Goal: Task Accomplishment & Management: Complete application form

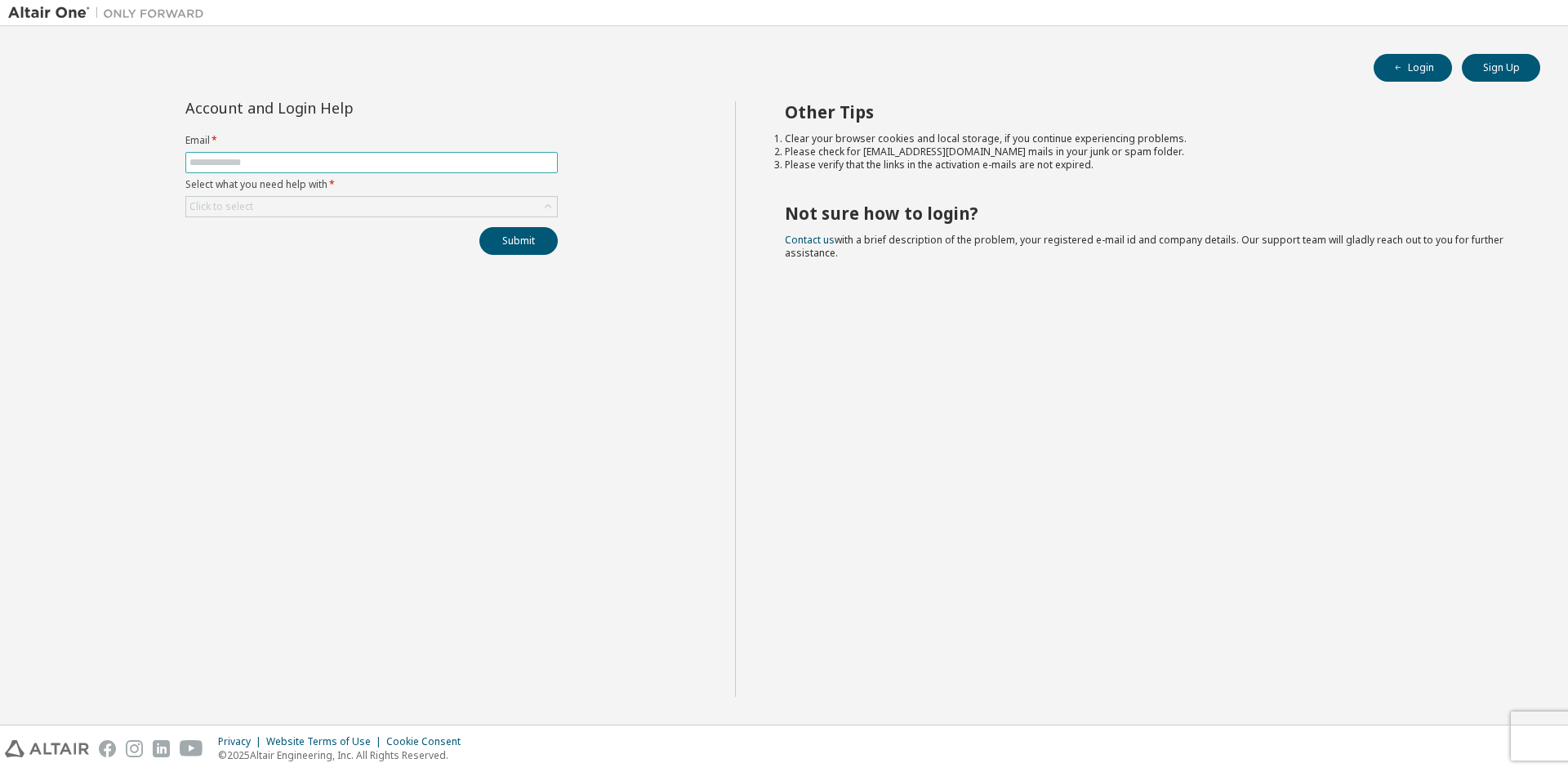
click at [338, 163] on input "text" at bounding box center [372, 163] width 364 height 13
type input "**********"
click at [314, 211] on div "Click to select" at bounding box center [371, 206] width 371 height 19
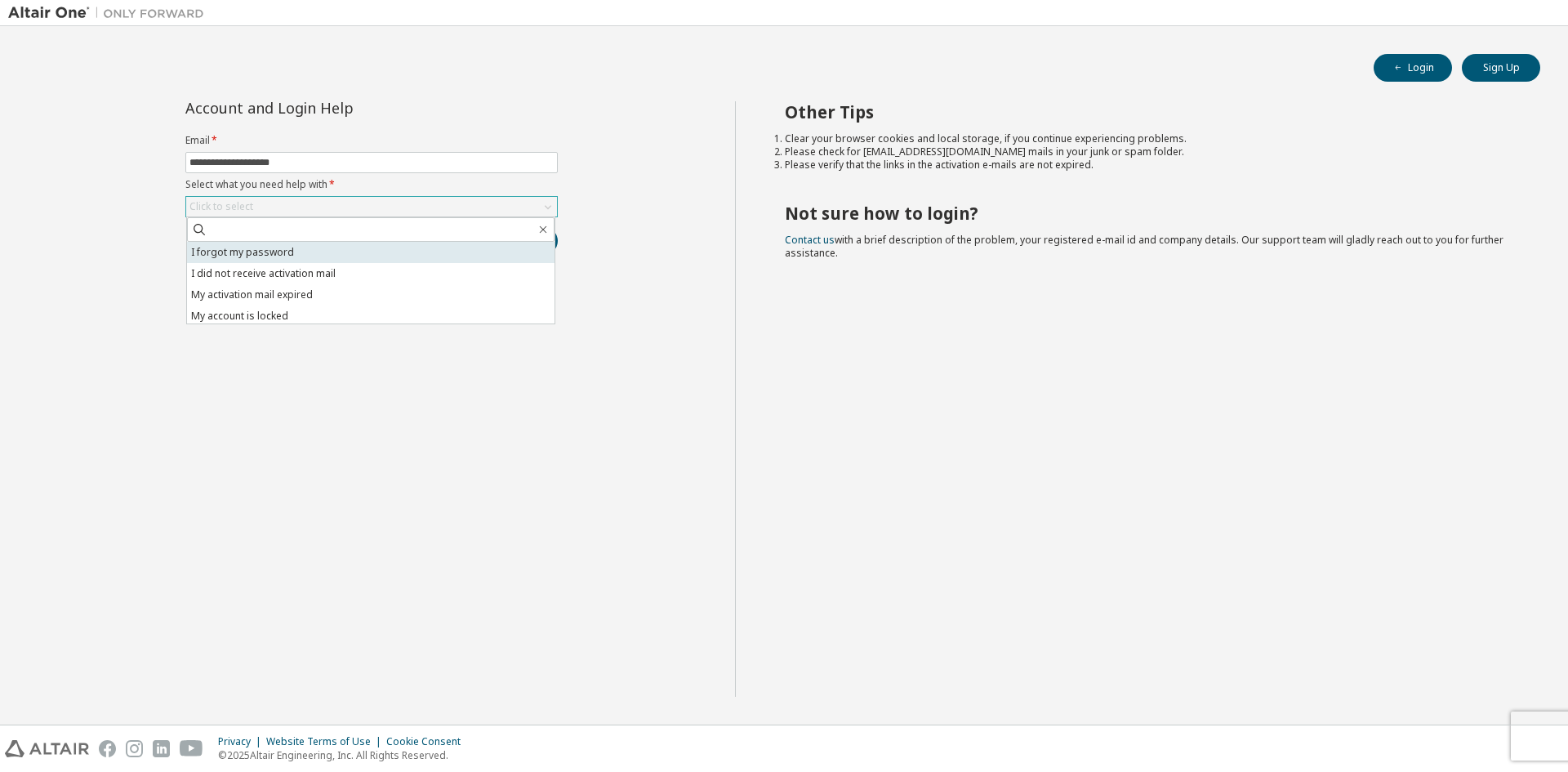
click at [274, 256] on li "I forgot my password" at bounding box center [370, 252] width 367 height 21
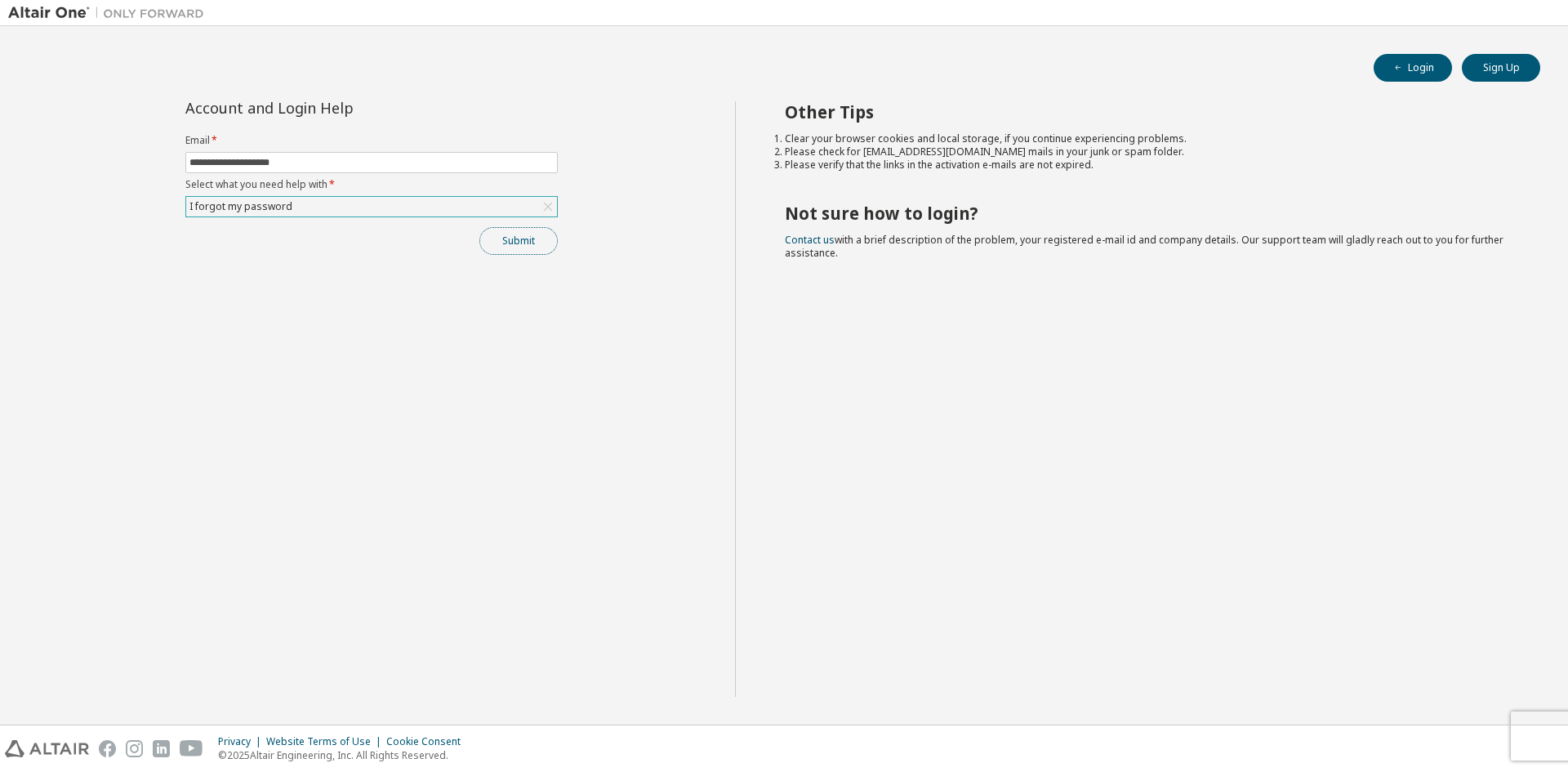
click at [531, 244] on button "Submit" at bounding box center [519, 241] width 79 height 28
click at [1539, 733] on div "Bad Request" at bounding box center [1432, 740] width 239 height 35
click at [1533, 733] on div "Bad Request" at bounding box center [1432, 740] width 239 height 35
click at [1535, 738] on icon "button" at bounding box center [1533, 738] width 10 height 10
click at [516, 239] on button "Submit" at bounding box center [519, 241] width 79 height 28
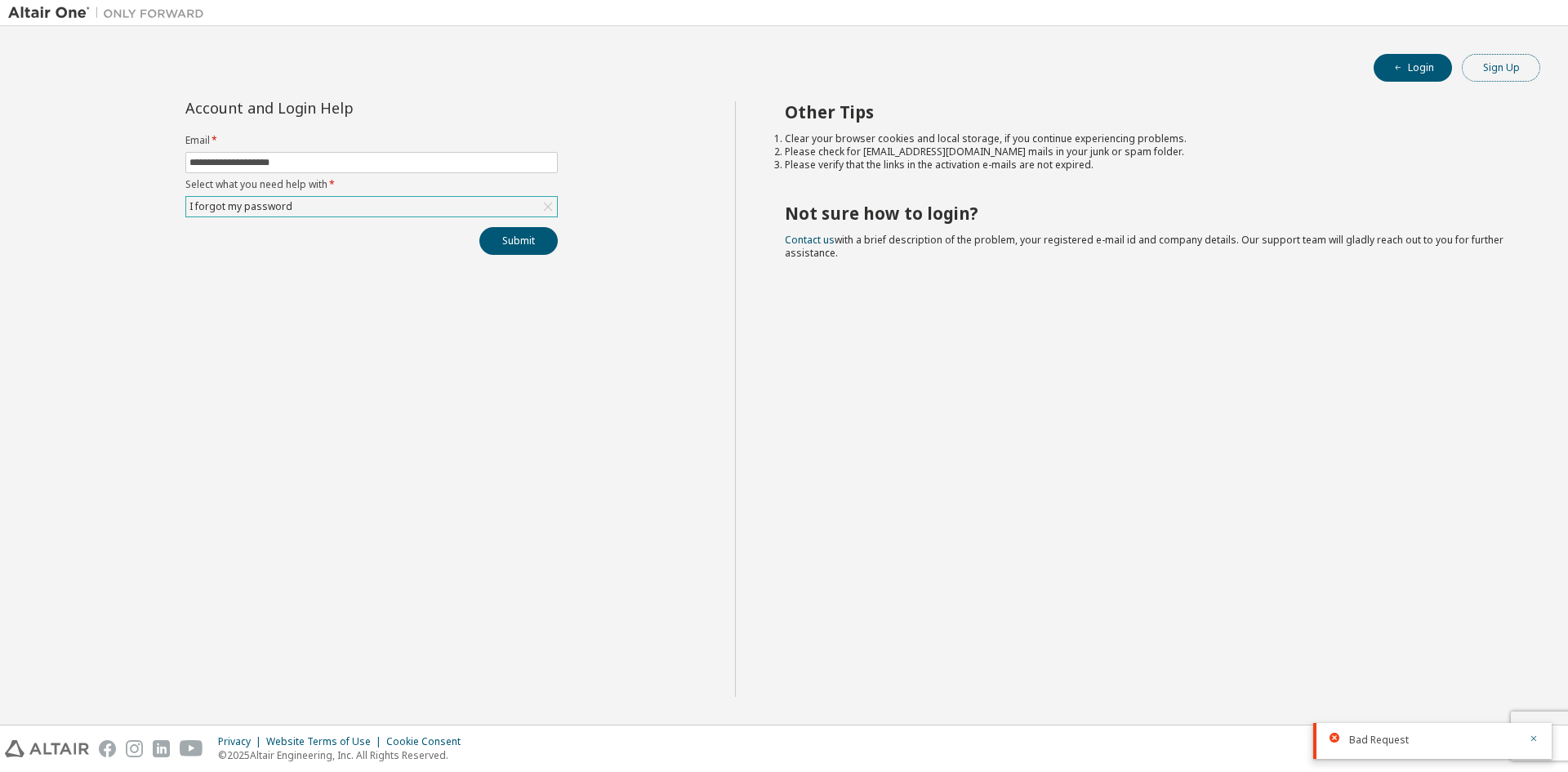
click at [1500, 68] on button "Sign Up" at bounding box center [1501, 67] width 79 height 28
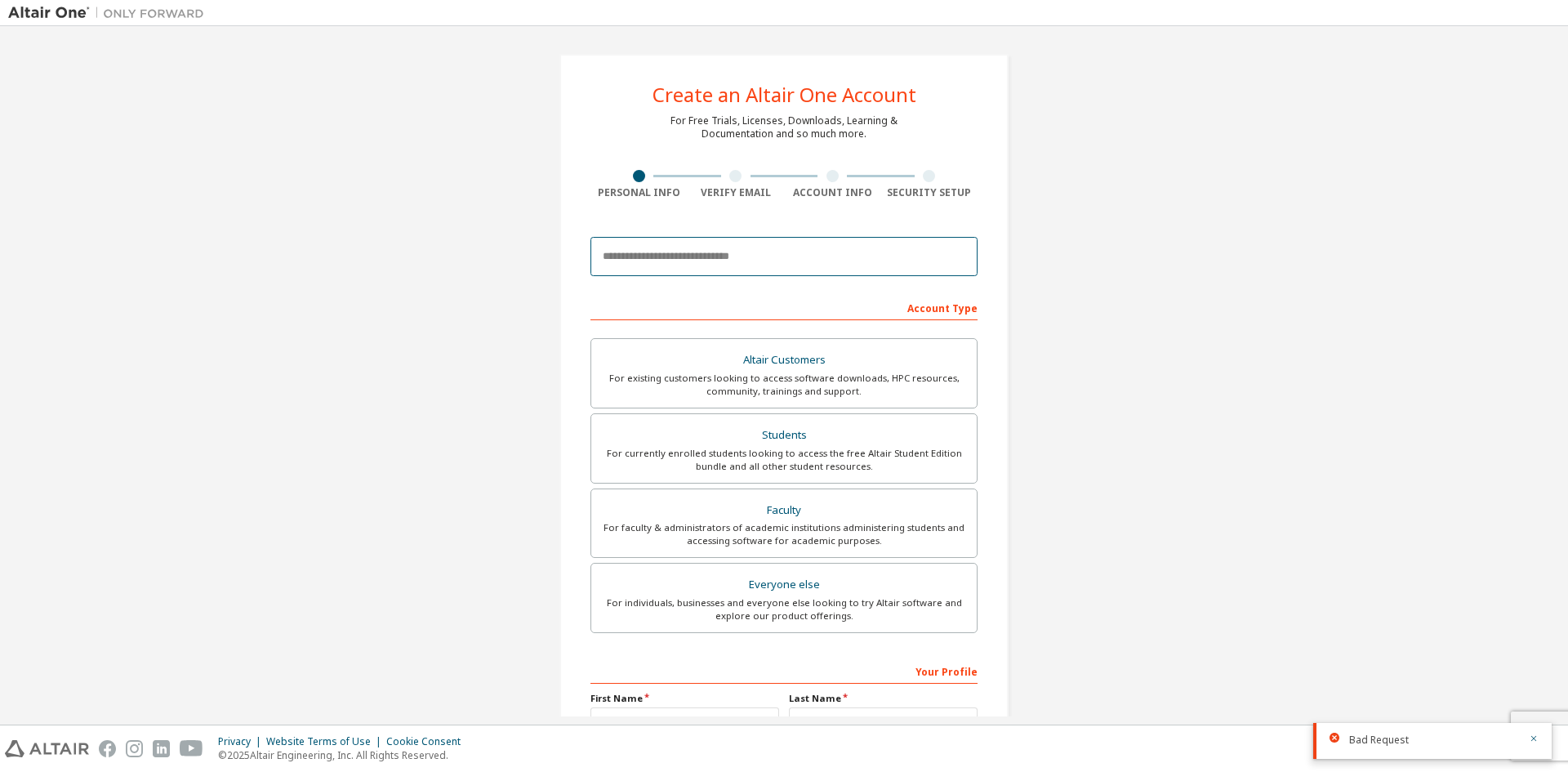
drag, startPoint x: 687, startPoint y: 251, endPoint x: 703, endPoint y: 246, distance: 16.8
click at [687, 250] on input "email" at bounding box center [784, 256] width 387 height 39
type input "**********"
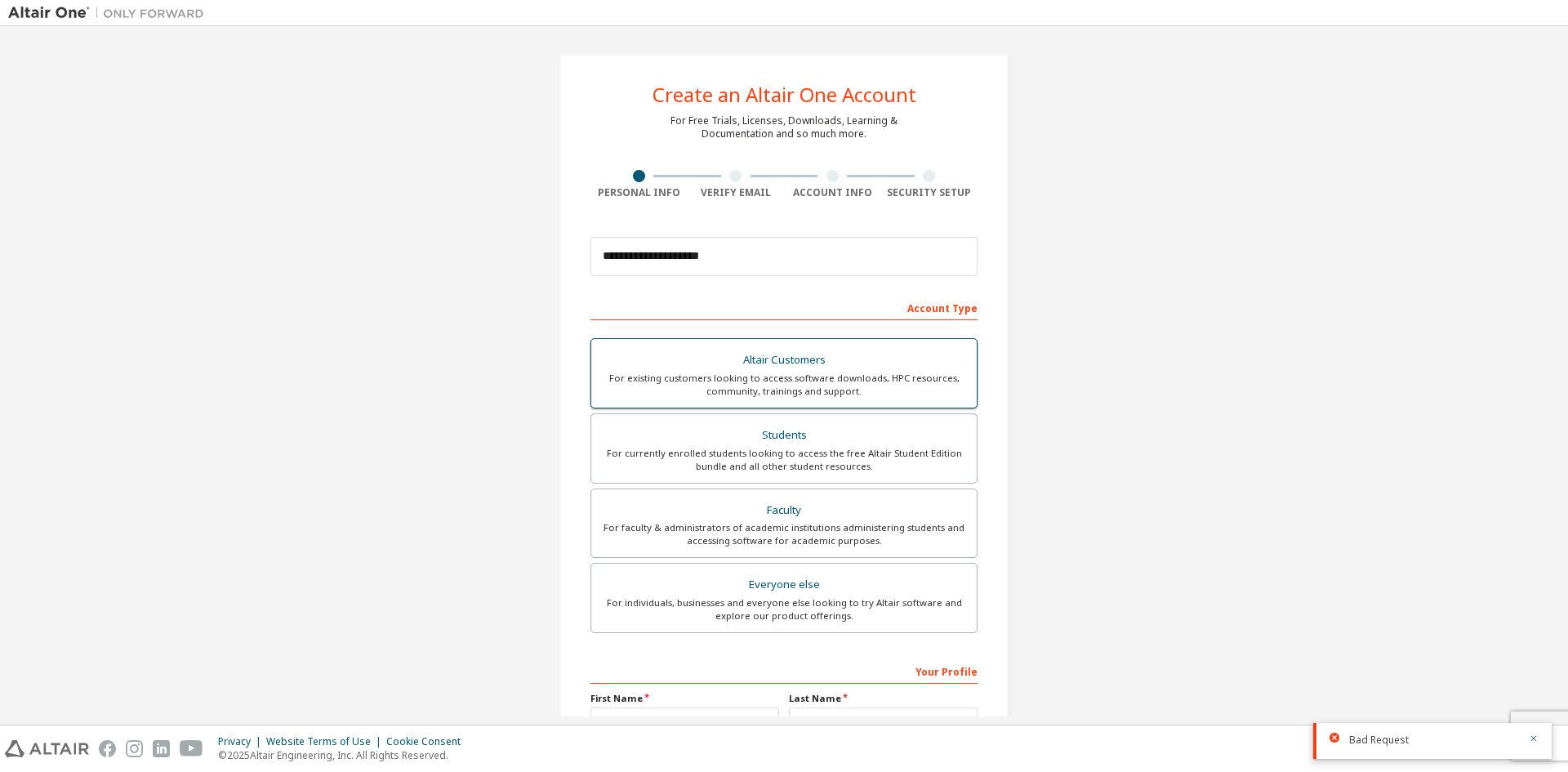
click at [783, 358] on div "Altair Customers" at bounding box center [784, 361] width 366 height 23
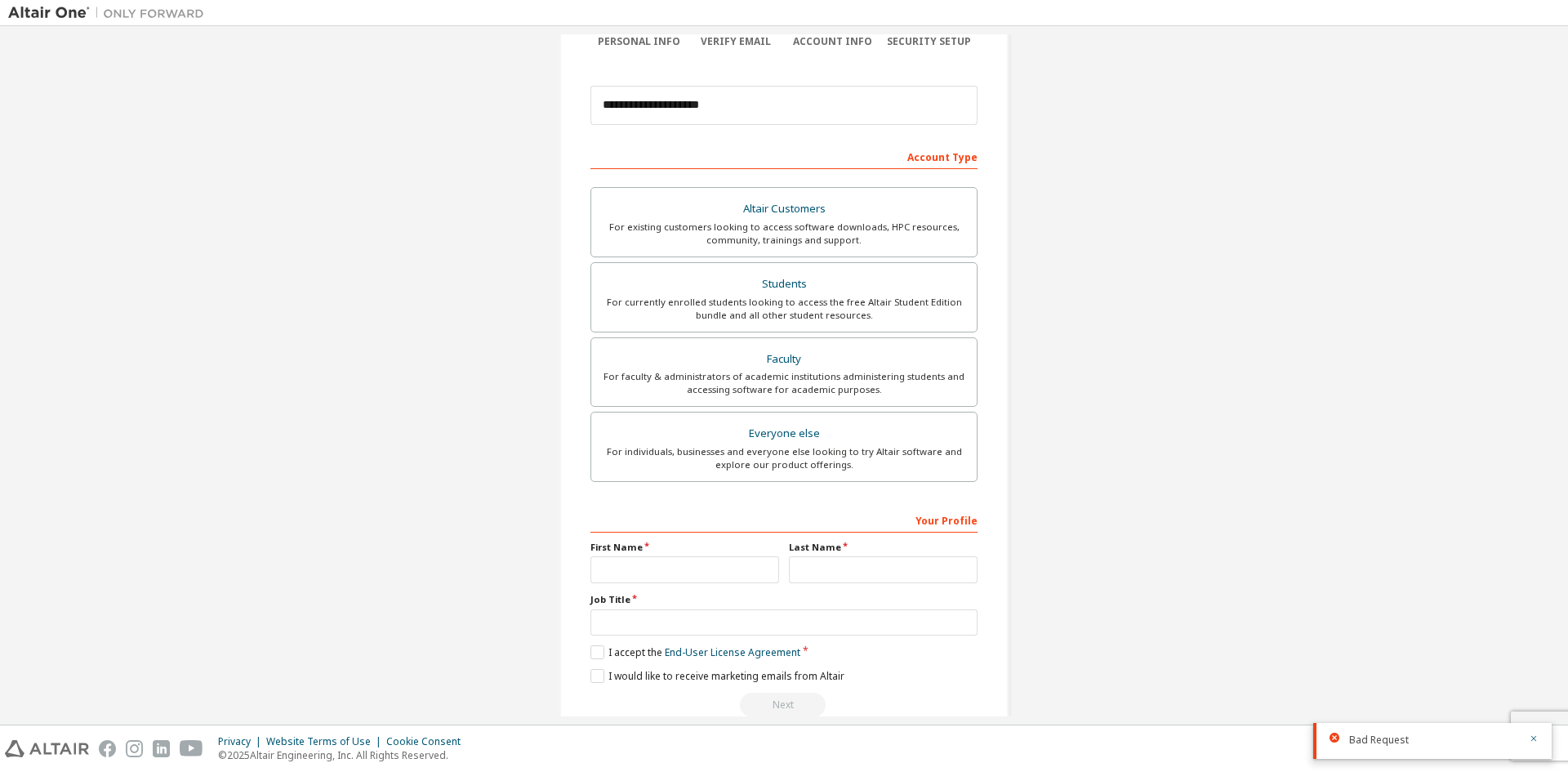
scroll to position [183, 0]
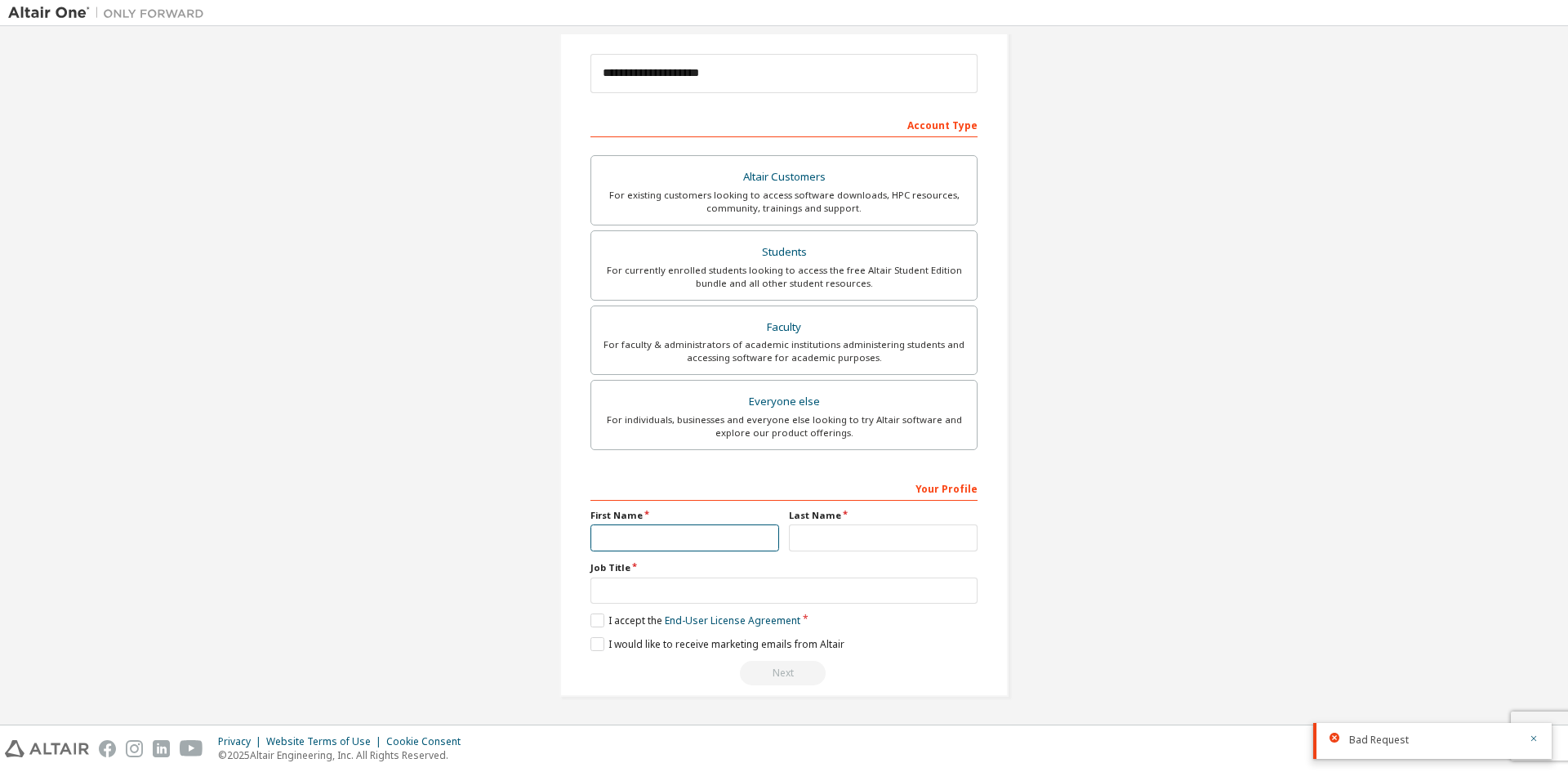
click at [617, 527] on input "text" at bounding box center [684, 538] width 189 height 27
type input "*****"
type input "*******"
type input "**********"
click at [590, 622] on label "I accept the End-User License Agreement" at bounding box center [695, 620] width 210 height 13
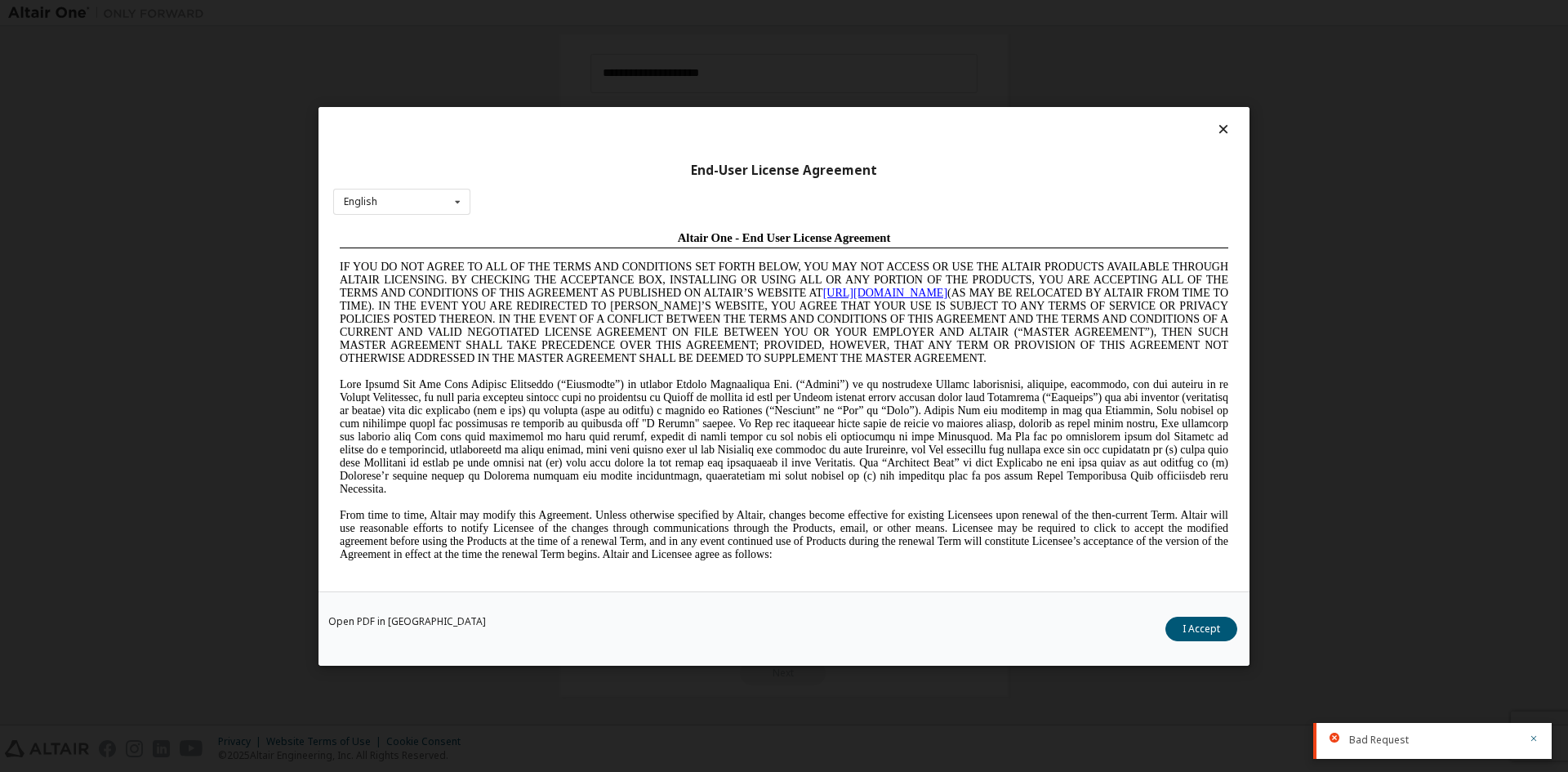
scroll to position [0, 0]
click at [1200, 629] on button "I Accept" at bounding box center [1201, 629] width 72 height 25
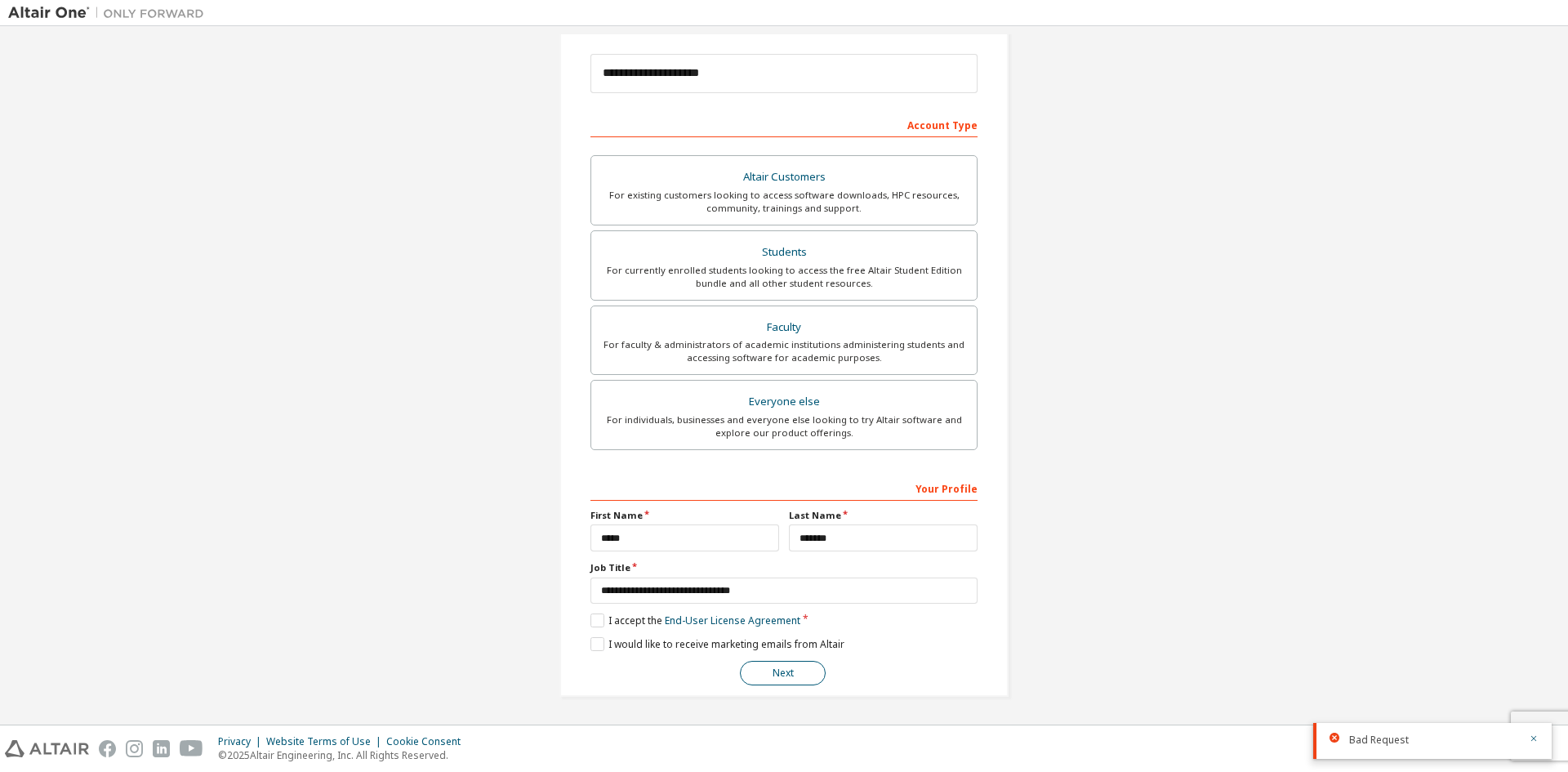
click at [773, 667] on button "Next" at bounding box center [782, 673] width 85 height 25
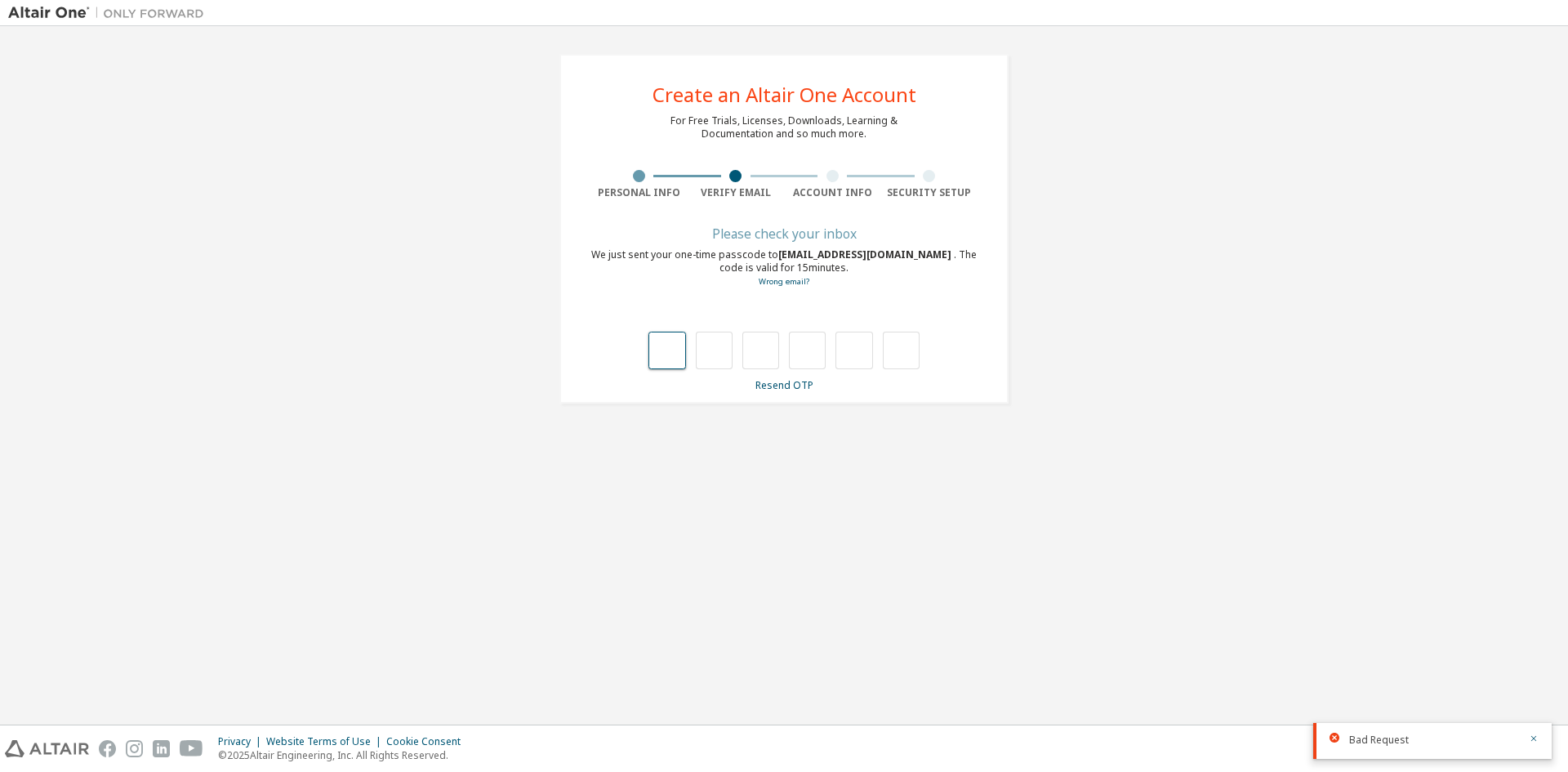
click at [664, 351] on input "text" at bounding box center [667, 350] width 36 height 37
type input "*"
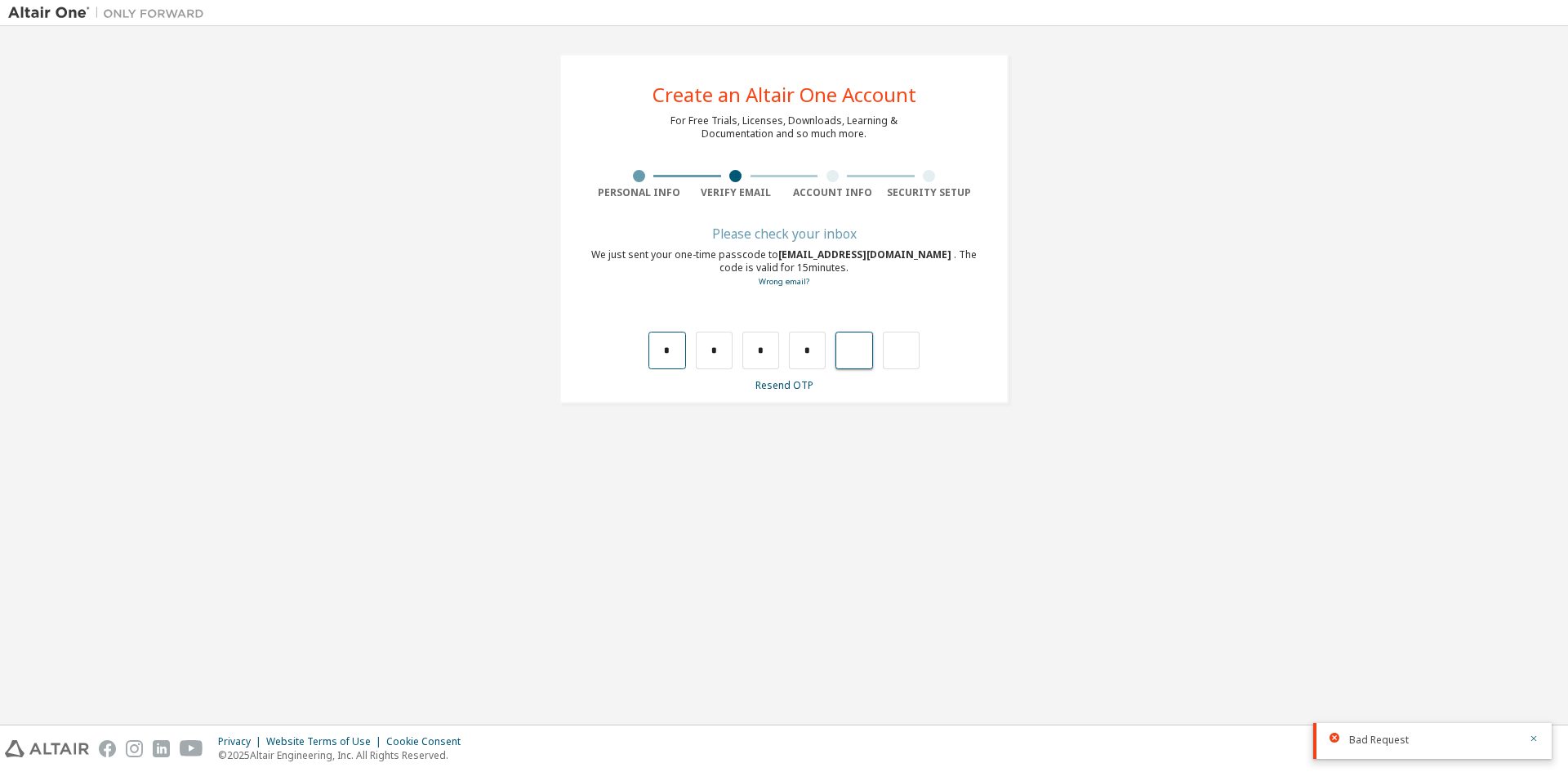
type input "*"
